Goal: Task Accomplishment & Management: Use online tool/utility

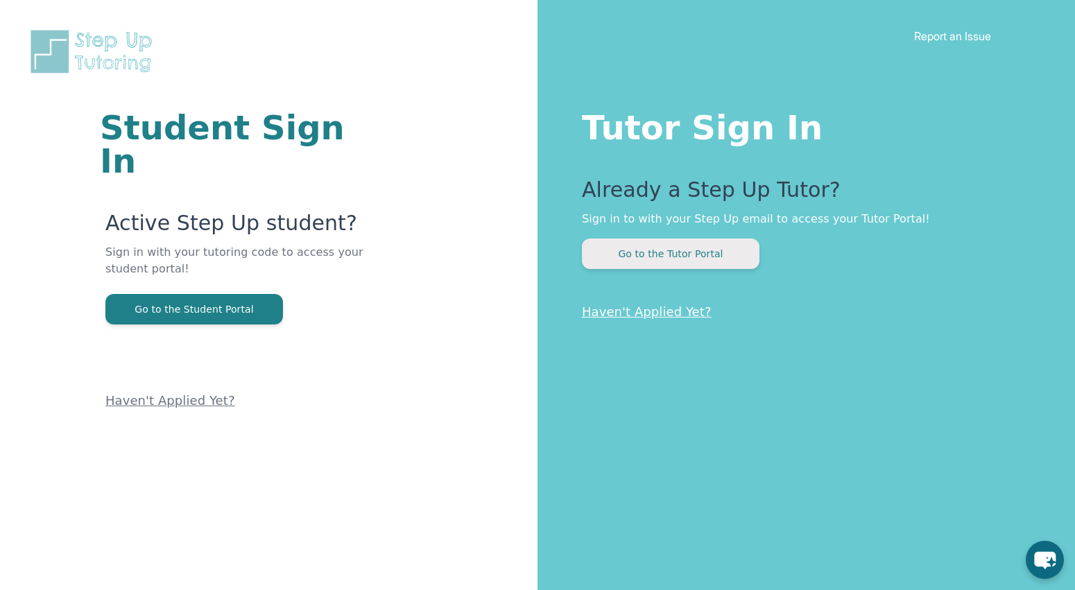
click at [679, 261] on button "Go to the Tutor Portal" at bounding box center [671, 254] width 178 height 31
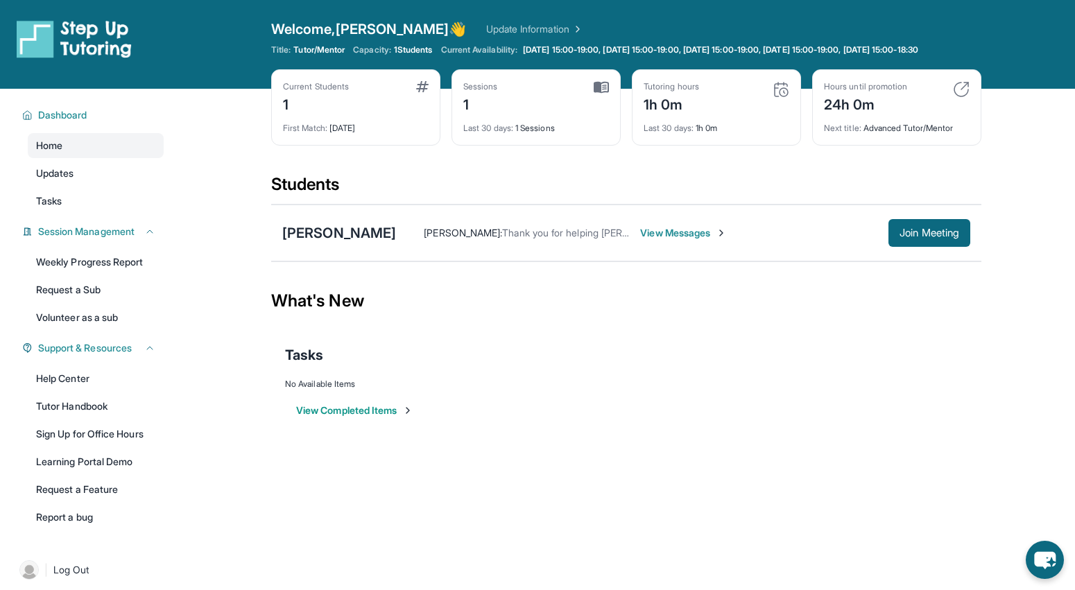
click at [676, 240] on span "View Messages" at bounding box center [683, 233] width 87 height 14
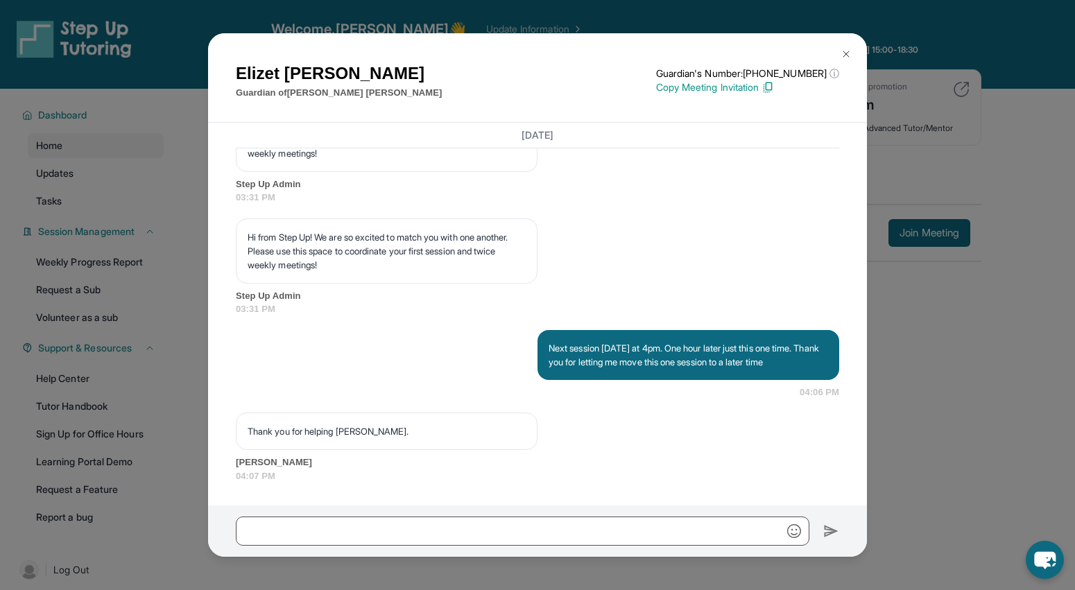
scroll to position [1528, 0]
click at [845, 52] on img at bounding box center [845, 54] width 11 height 11
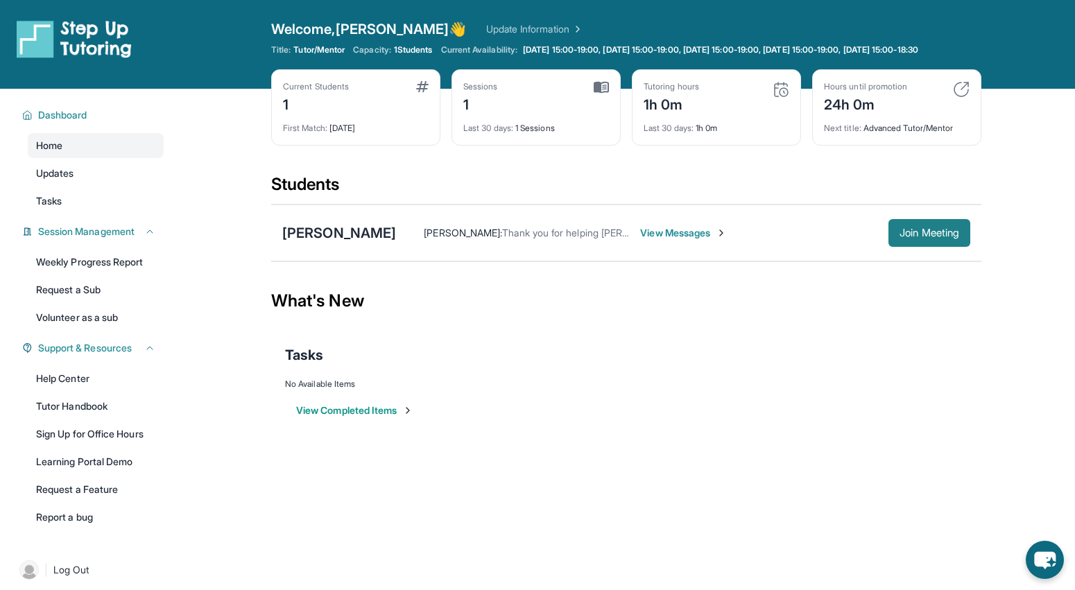
click at [916, 237] on span "Join Meeting" at bounding box center [929, 233] width 60 height 8
click at [99, 419] on link "Tutor Handbook" at bounding box center [96, 406] width 136 height 25
click at [917, 237] on span "Join Meeting" at bounding box center [929, 233] width 60 height 8
click at [919, 237] on span "Join Meeting" at bounding box center [929, 233] width 60 height 8
drag, startPoint x: 339, startPoint y: 244, endPoint x: 331, endPoint y: 245, distance: 8.3
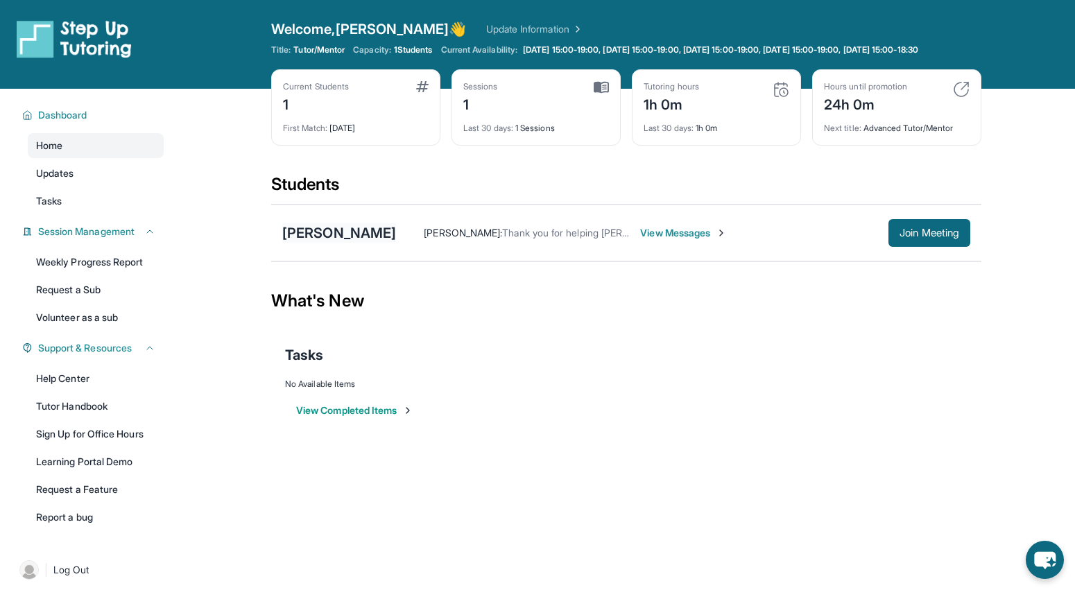
click at [331, 243] on div "[PERSON_NAME]" at bounding box center [339, 232] width 114 height 19
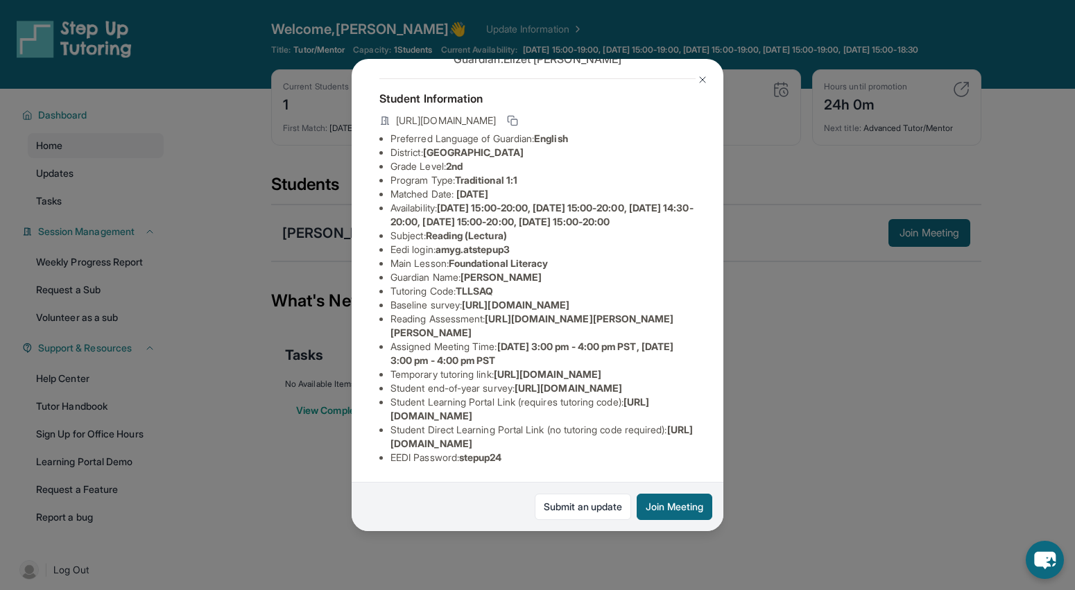
scroll to position [139, 470]
drag, startPoint x: 390, startPoint y: 260, endPoint x: 675, endPoint y: 287, distance: 285.6
click at [675, 287] on div "[PERSON_NAME] Guardian: [PERSON_NAME] Student Information [URL][DOMAIN_NAME] Pr…" at bounding box center [538, 295] width 372 height 472
copy span "[URL][DOMAIN_NAME]"
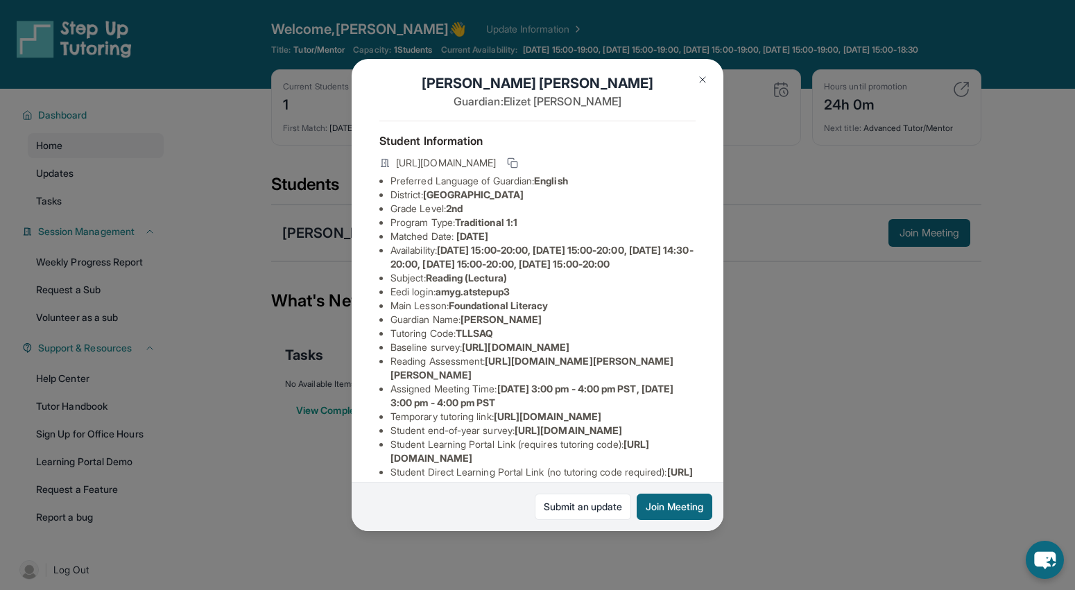
scroll to position [0, 470]
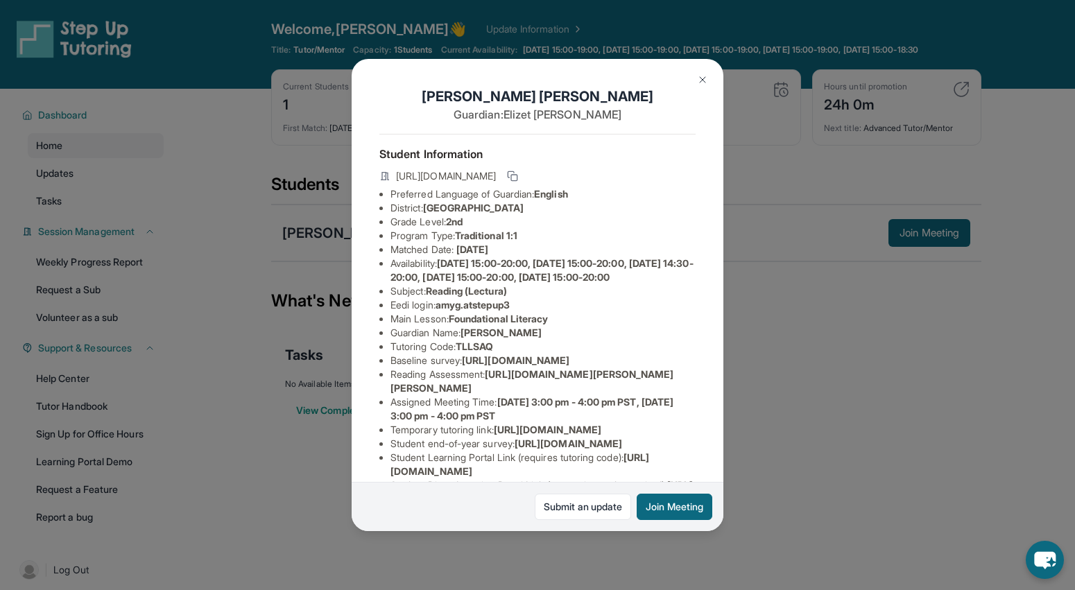
click at [436, 433] on div "[PERSON_NAME] Guardian: [PERSON_NAME] Student Information [URL][DOMAIN_NAME] Pr…" at bounding box center [538, 295] width 372 height 472
click at [462, 366] on span "[URL][DOMAIN_NAME]" at bounding box center [515, 360] width 107 height 12
click at [700, 76] on img at bounding box center [702, 79] width 11 height 11
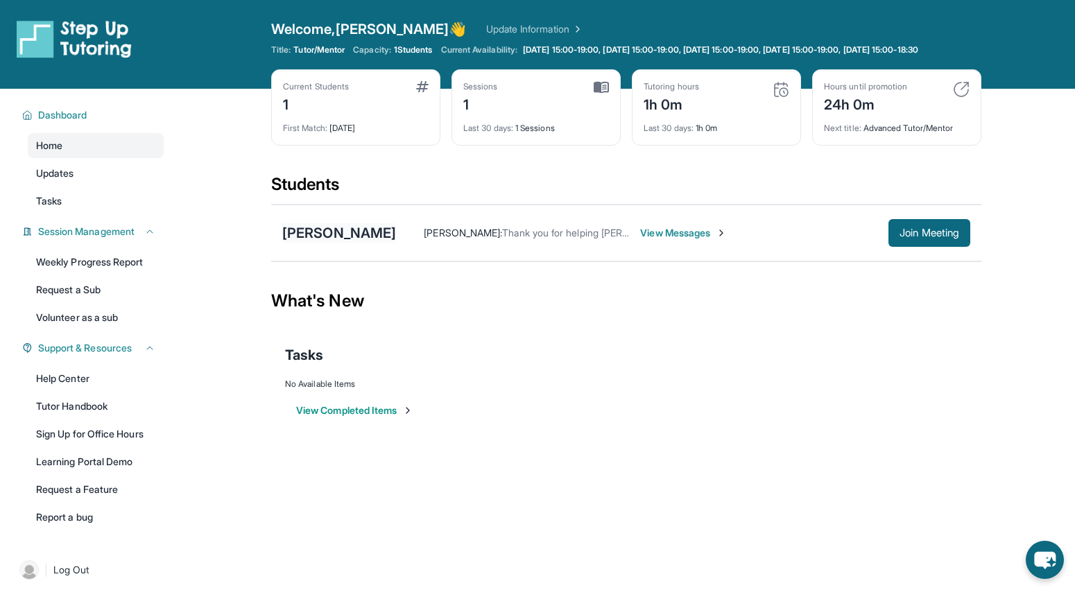
click at [311, 243] on div "[PERSON_NAME]" at bounding box center [339, 232] width 114 height 19
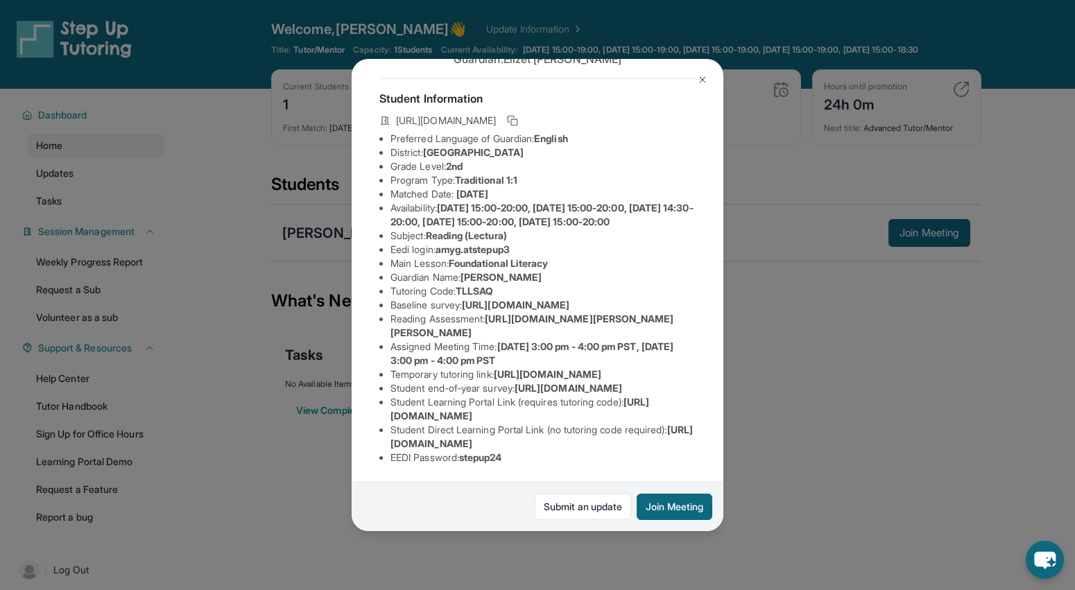
scroll to position [139, 0]
drag, startPoint x: 492, startPoint y: 302, endPoint x: 693, endPoint y: 329, distance: 203.6
click at [693, 329] on div "[PERSON_NAME] Guardian: [PERSON_NAME] Student Information [URL][DOMAIN_NAME] Pr…" at bounding box center [538, 295] width 372 height 472
copy span "[URL][DOMAIN_NAME][PERSON_NAME][PERSON_NAME]"
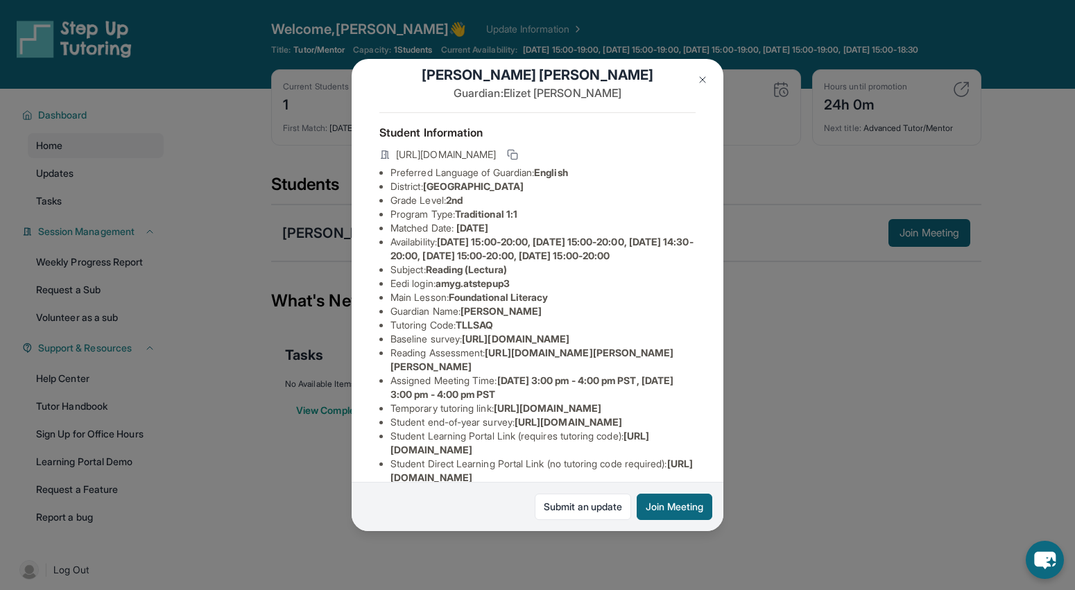
click at [704, 80] on img at bounding box center [702, 79] width 11 height 11
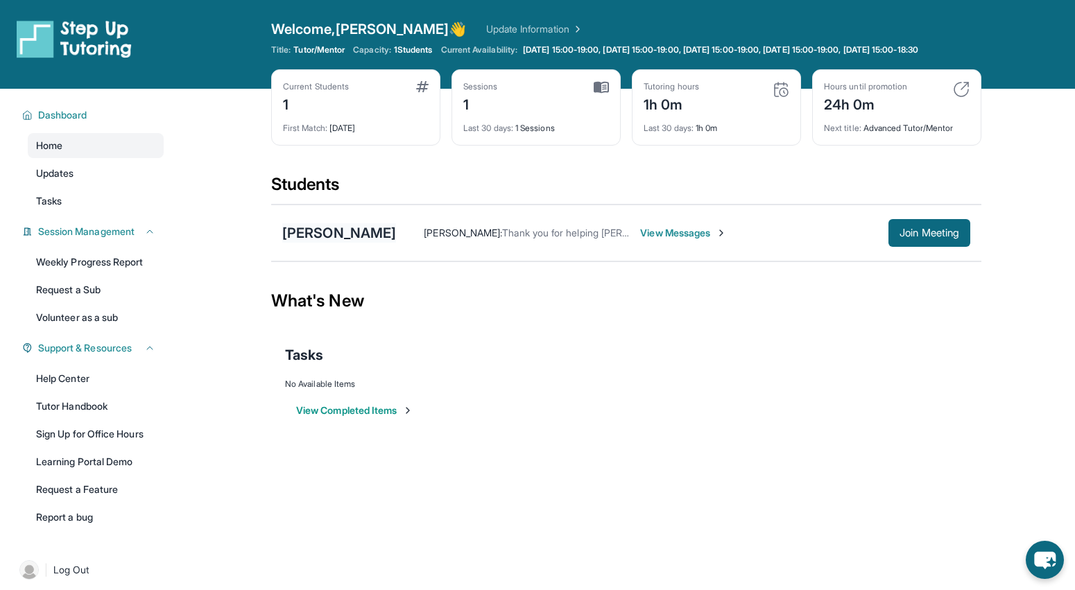
click at [300, 243] on div "[PERSON_NAME]" at bounding box center [339, 232] width 114 height 19
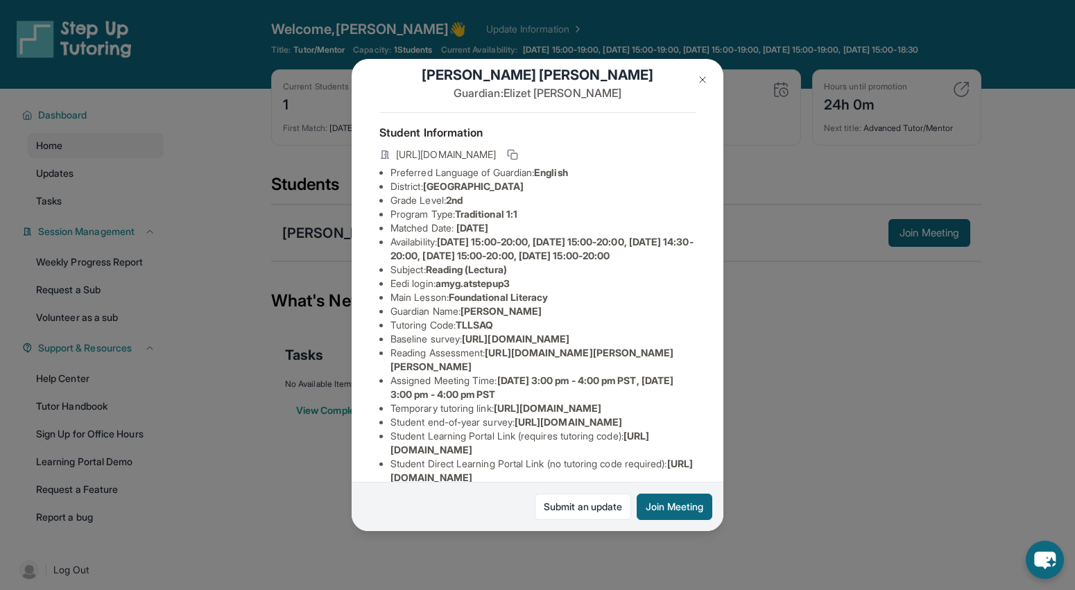
click at [767, 486] on div "[PERSON_NAME] Guardian: [PERSON_NAME] Student Information [URL][DOMAIN_NAME] Pr…" at bounding box center [537, 295] width 1075 height 590
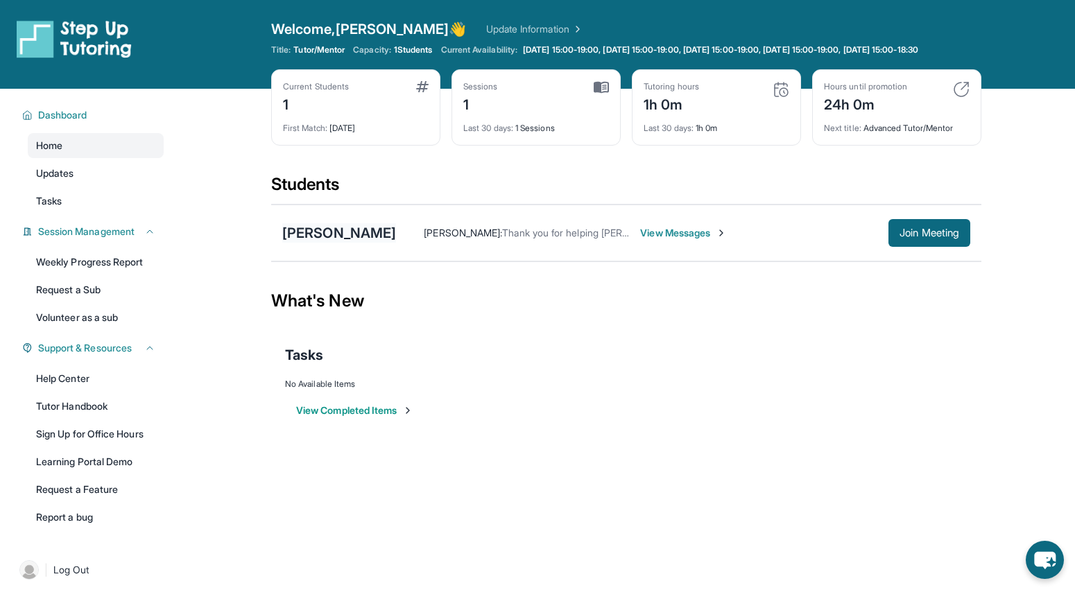
click at [309, 243] on div "[PERSON_NAME]" at bounding box center [339, 232] width 114 height 19
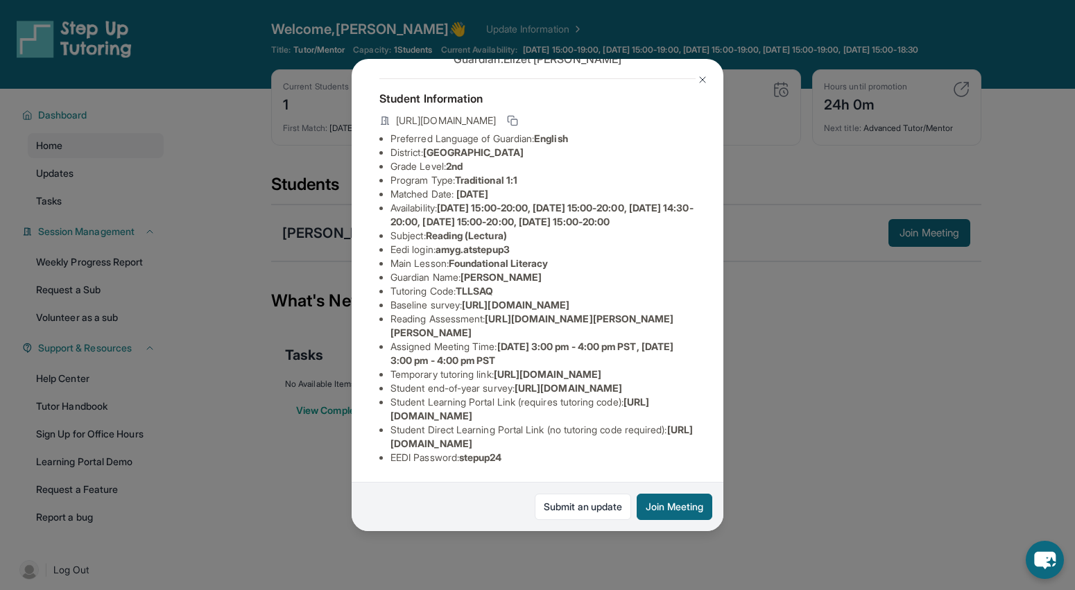
scroll to position [230, 0]
drag, startPoint x: 441, startPoint y: 101, endPoint x: 518, endPoint y: 102, distance: 77.0
click at [510, 243] on span "amyg.atstepup3" at bounding box center [472, 249] width 74 height 12
copy span "amyg.atstepup3"
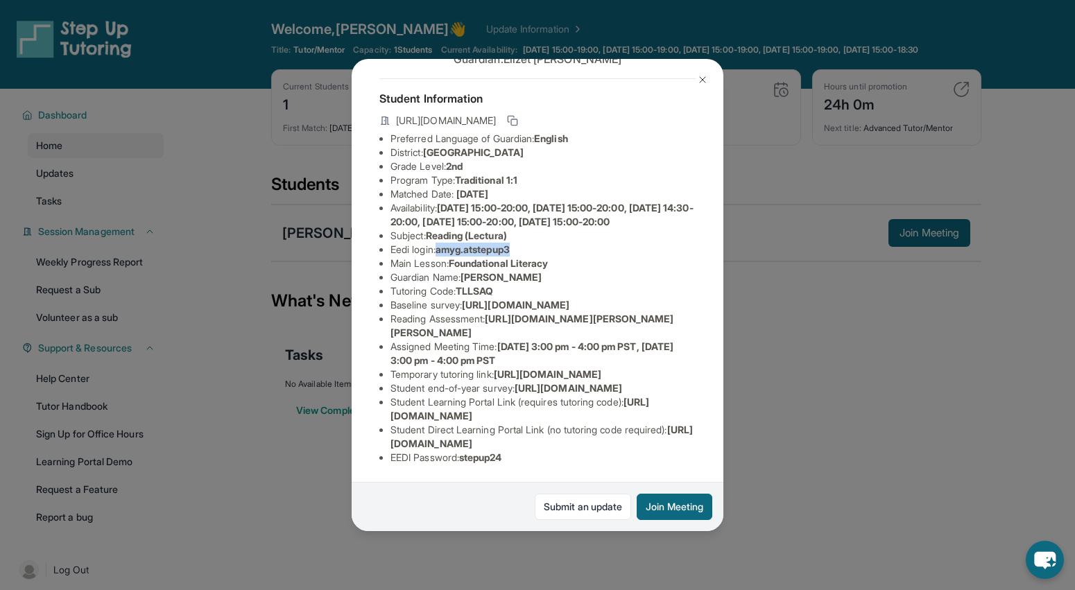
click at [701, 79] on img at bounding box center [702, 79] width 11 height 11
